Goal: Transaction & Acquisition: Purchase product/service

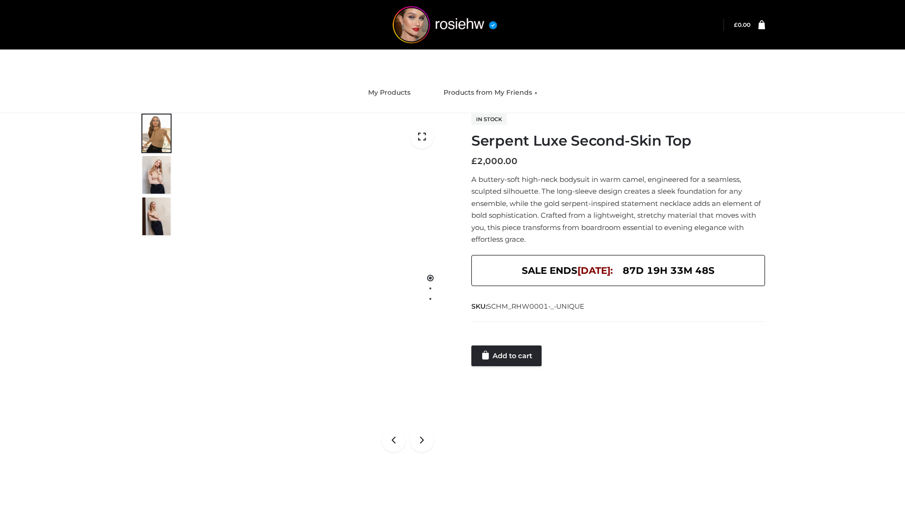
click at [507, 356] on link "Add to cart" at bounding box center [507, 356] width 70 height 21
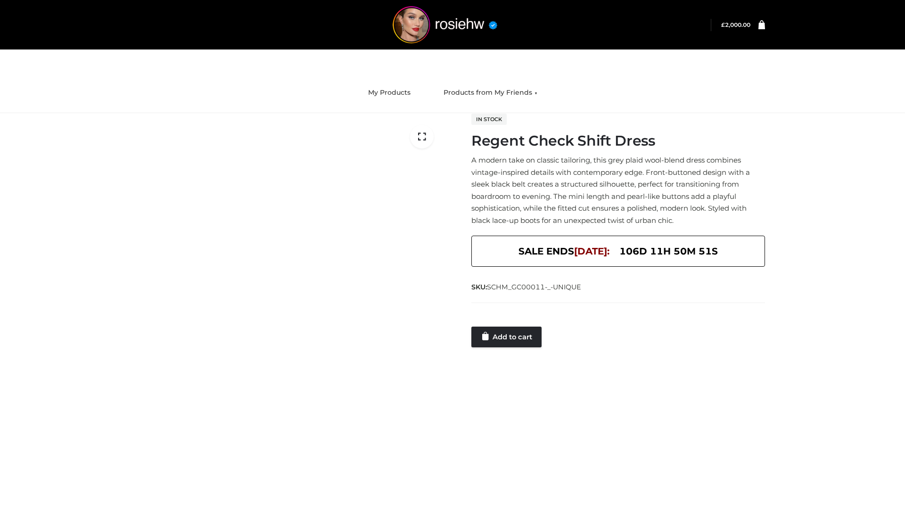
click at [507, 337] on link "Add to cart" at bounding box center [507, 337] width 70 height 21
